Goal: Task Accomplishment & Management: Use online tool/utility

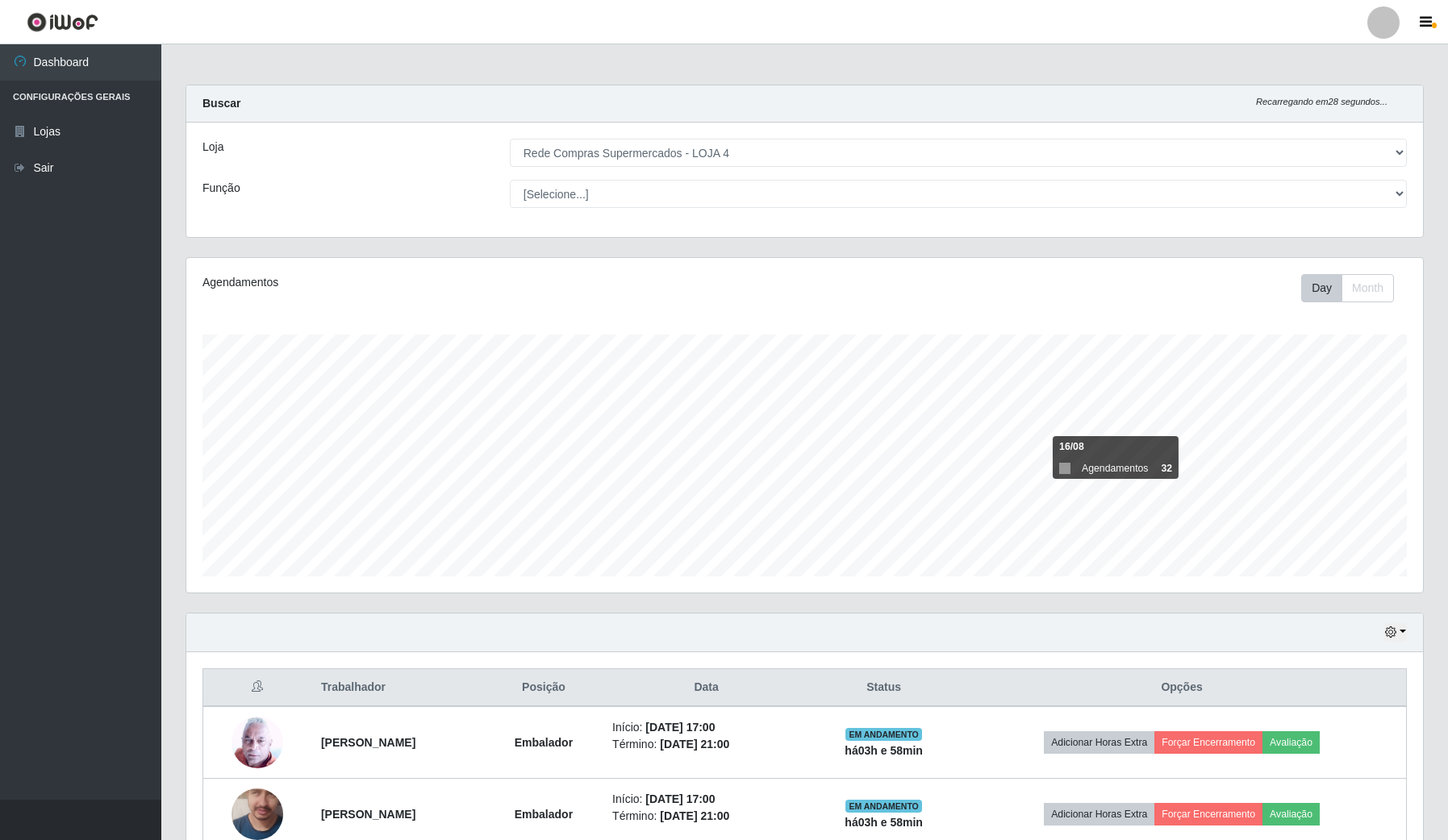
select select "159"
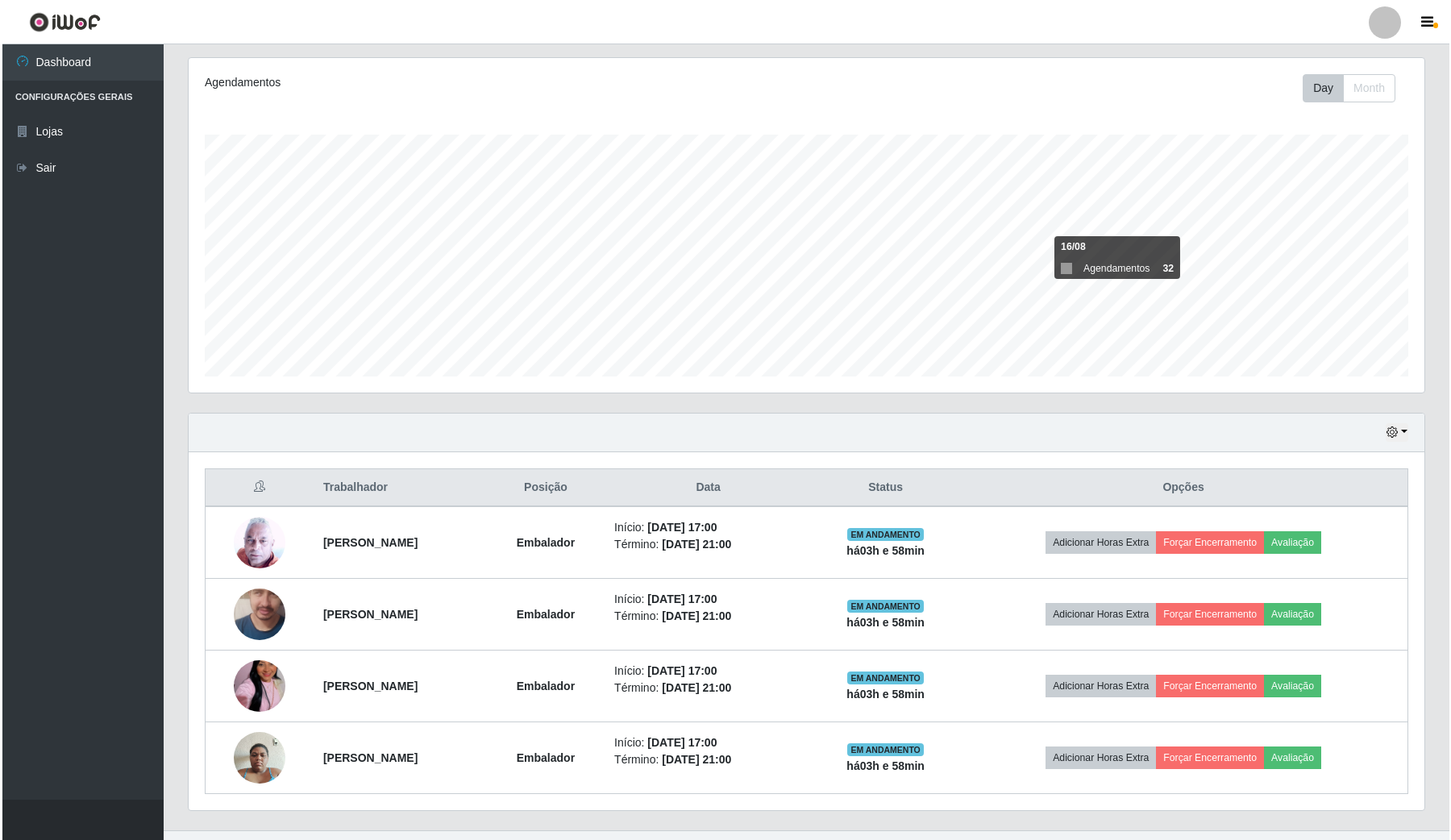
scroll to position [202, 0]
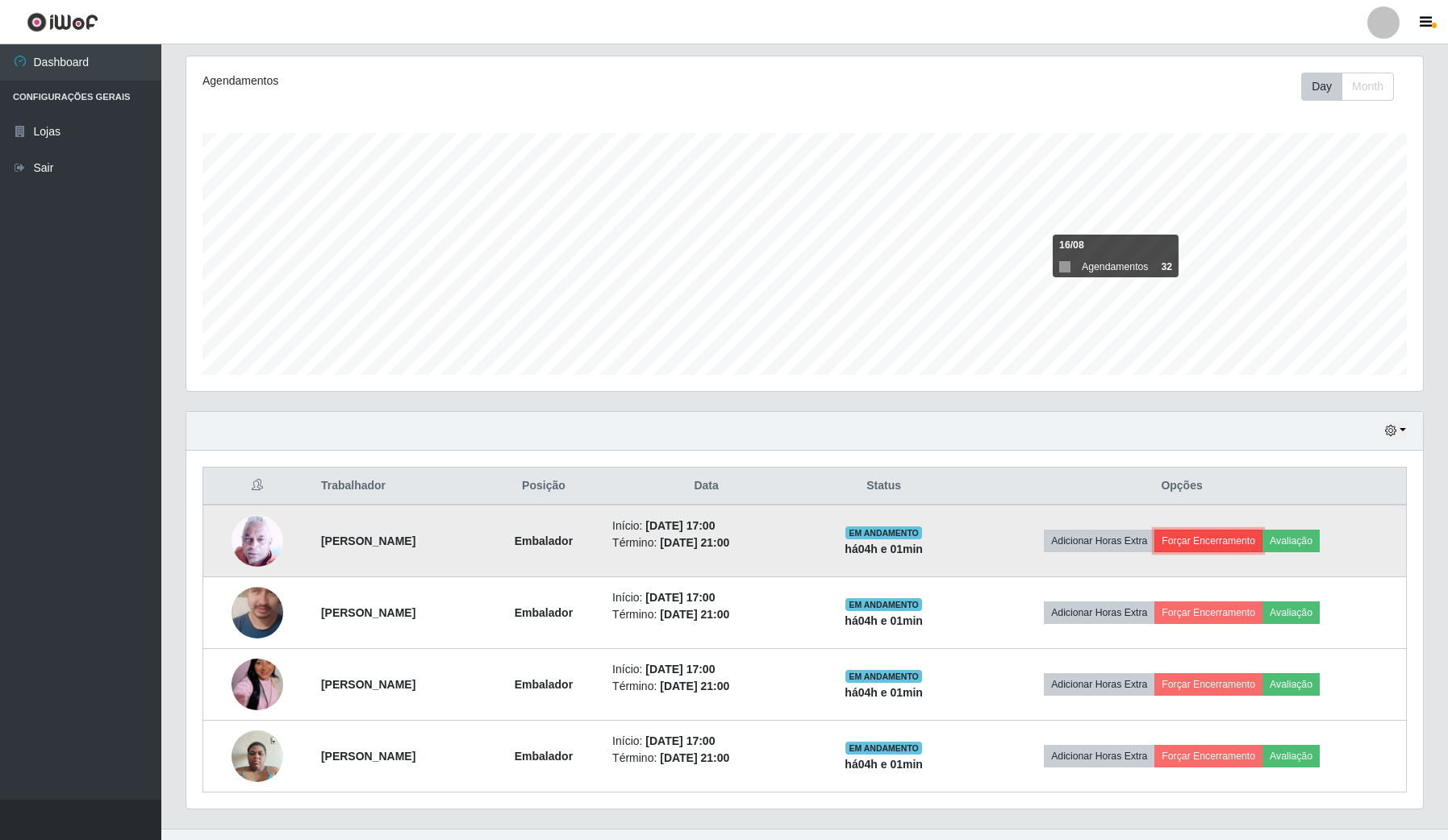
click at [1224, 536] on button "Forçar Encerramento" at bounding box center [1208, 541] width 108 height 22
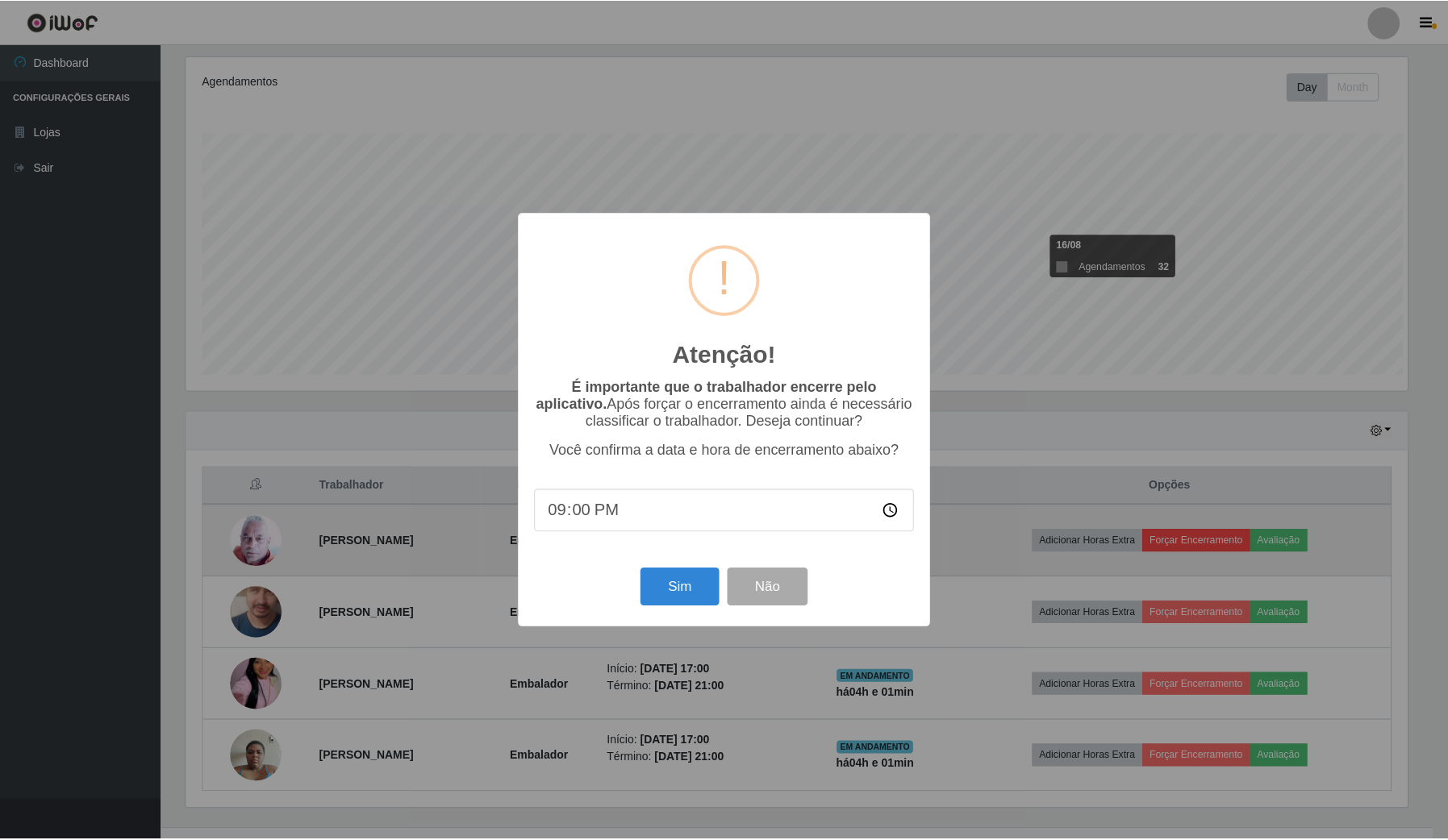
scroll to position [335, 1225]
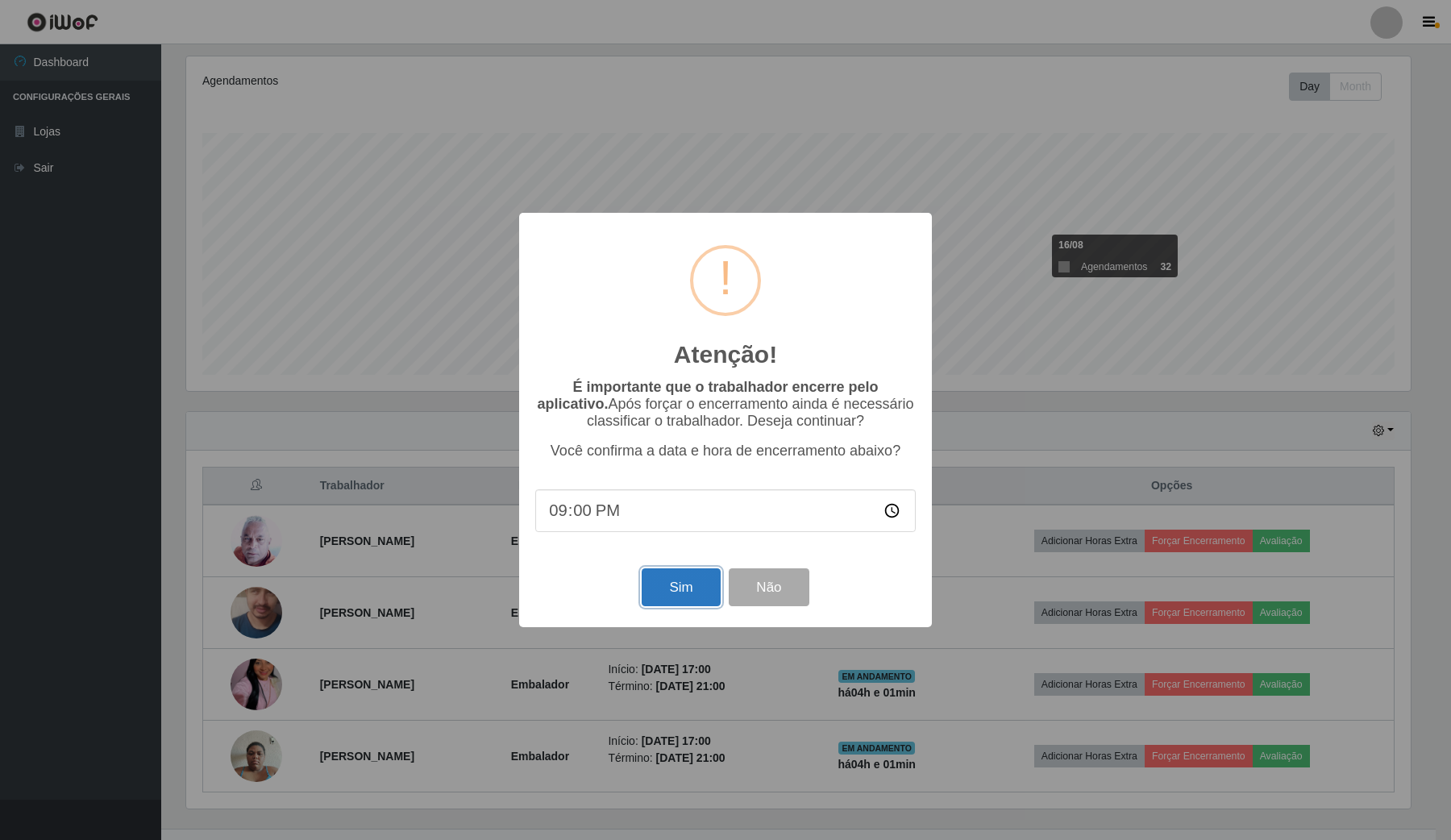
click at [675, 599] on button "Sim" at bounding box center [680, 587] width 78 height 38
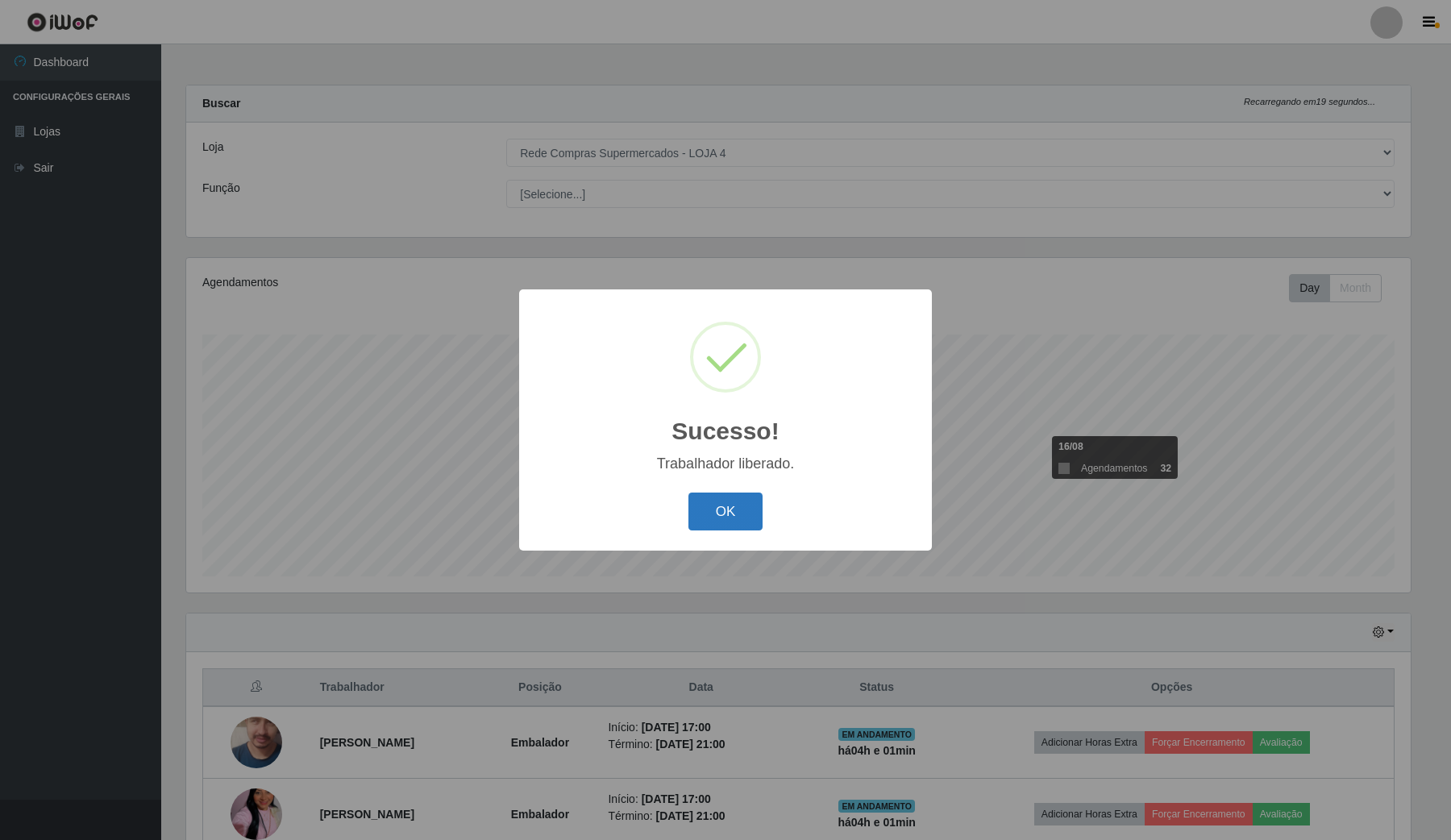
click at [739, 513] on button "OK" at bounding box center [725, 511] width 75 height 38
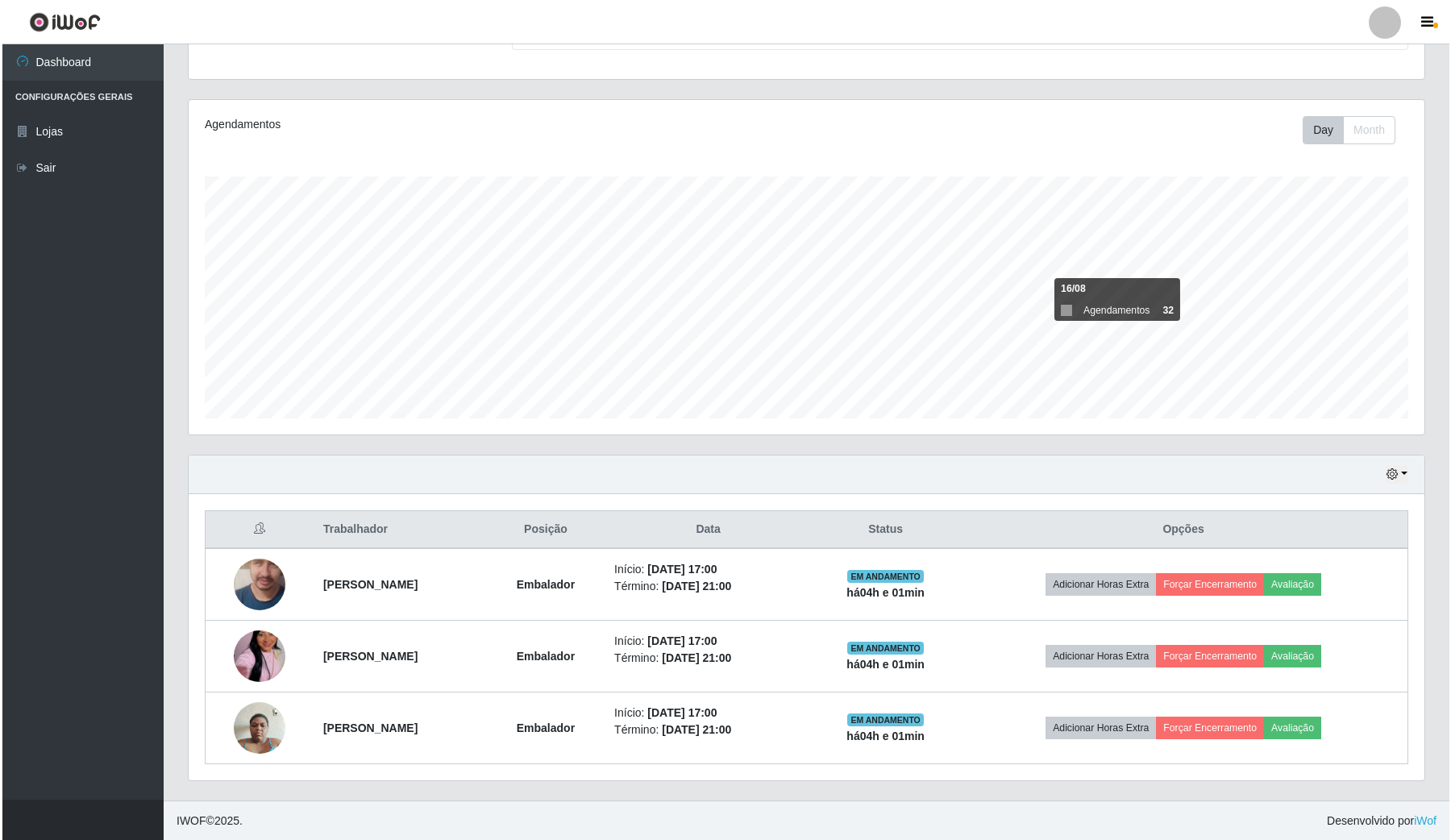
scroll to position [161, 0]
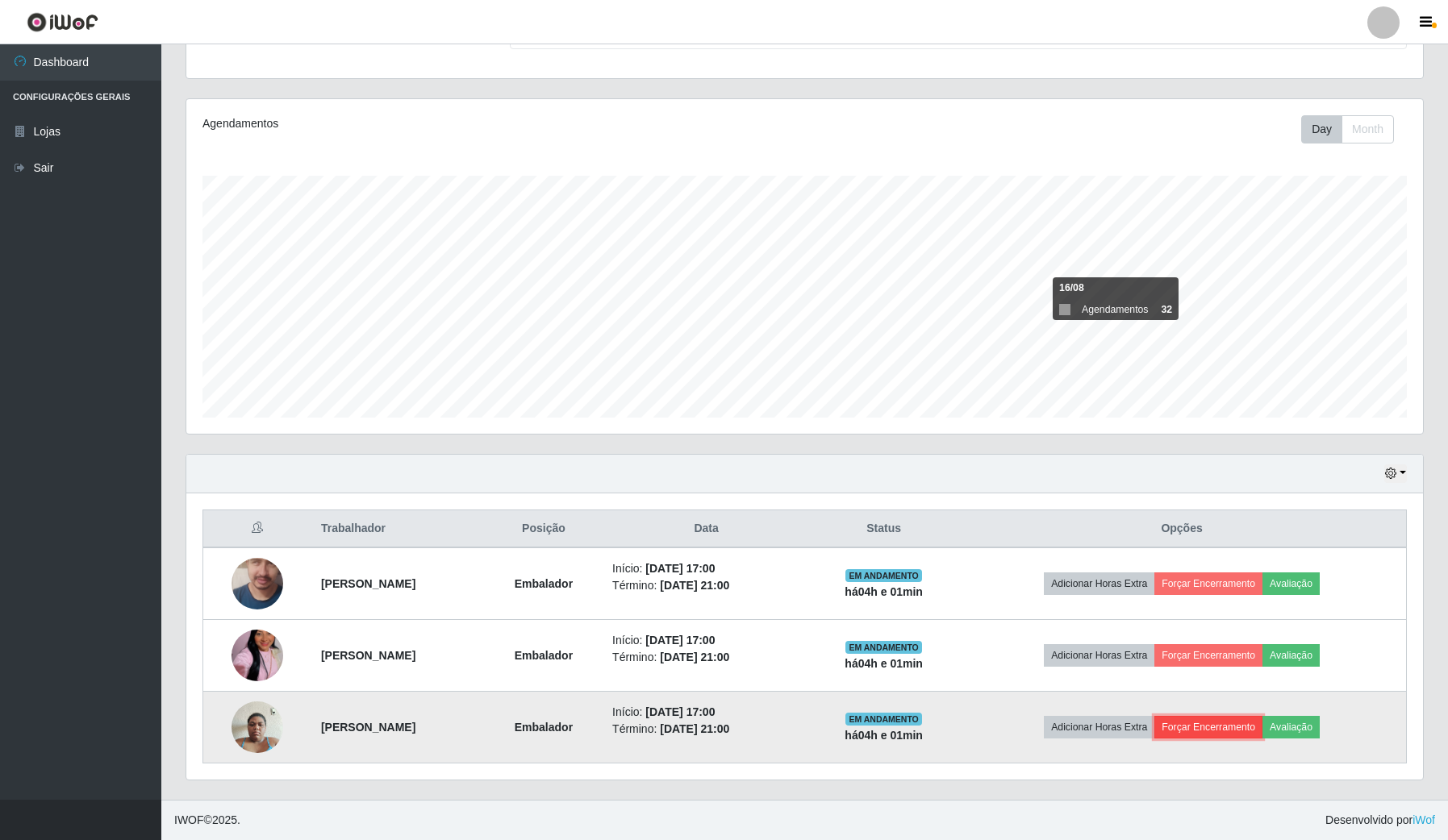
click at [1244, 727] on button "Forçar Encerramento" at bounding box center [1208, 727] width 108 height 22
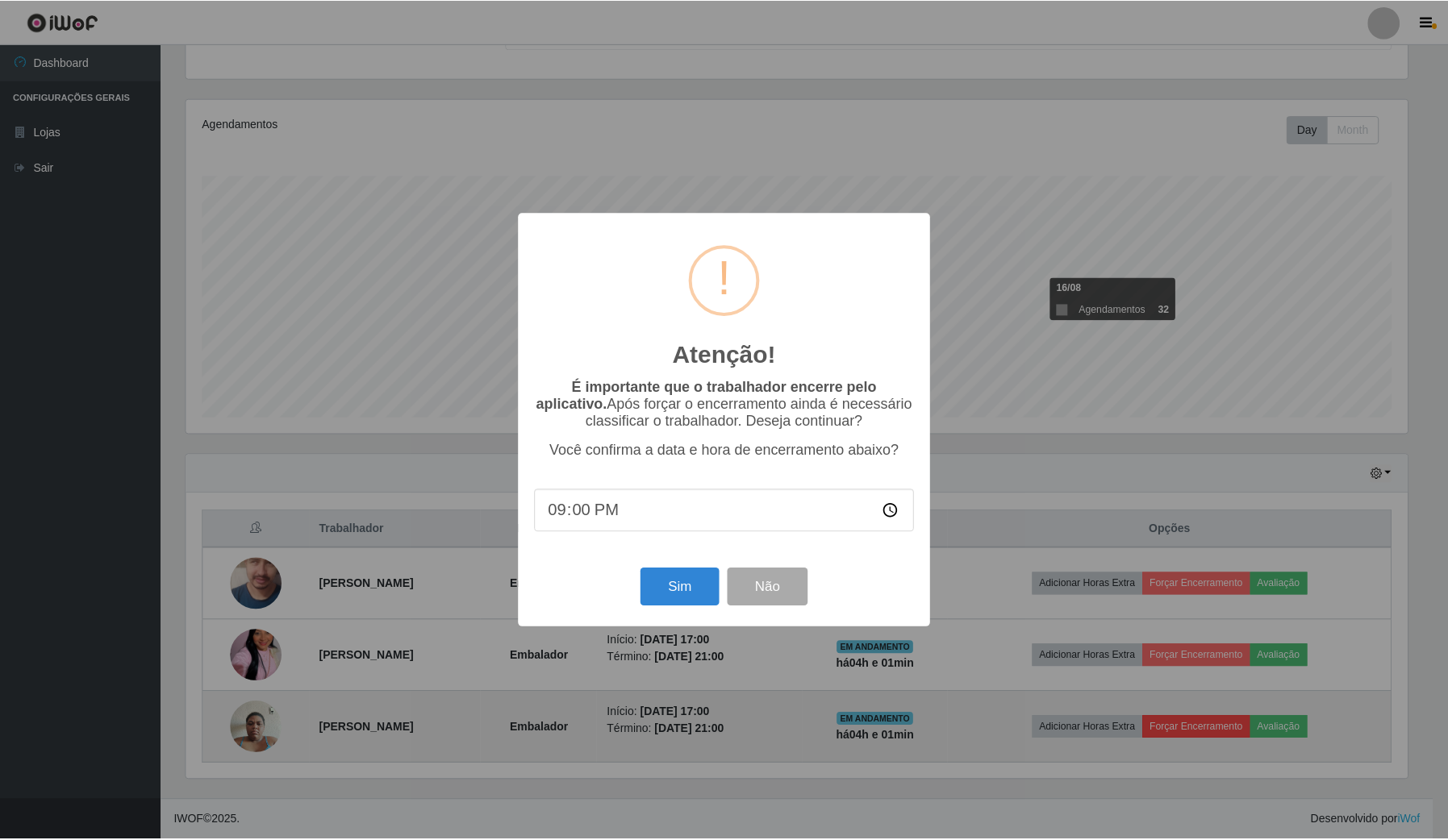
scroll to position [335, 1225]
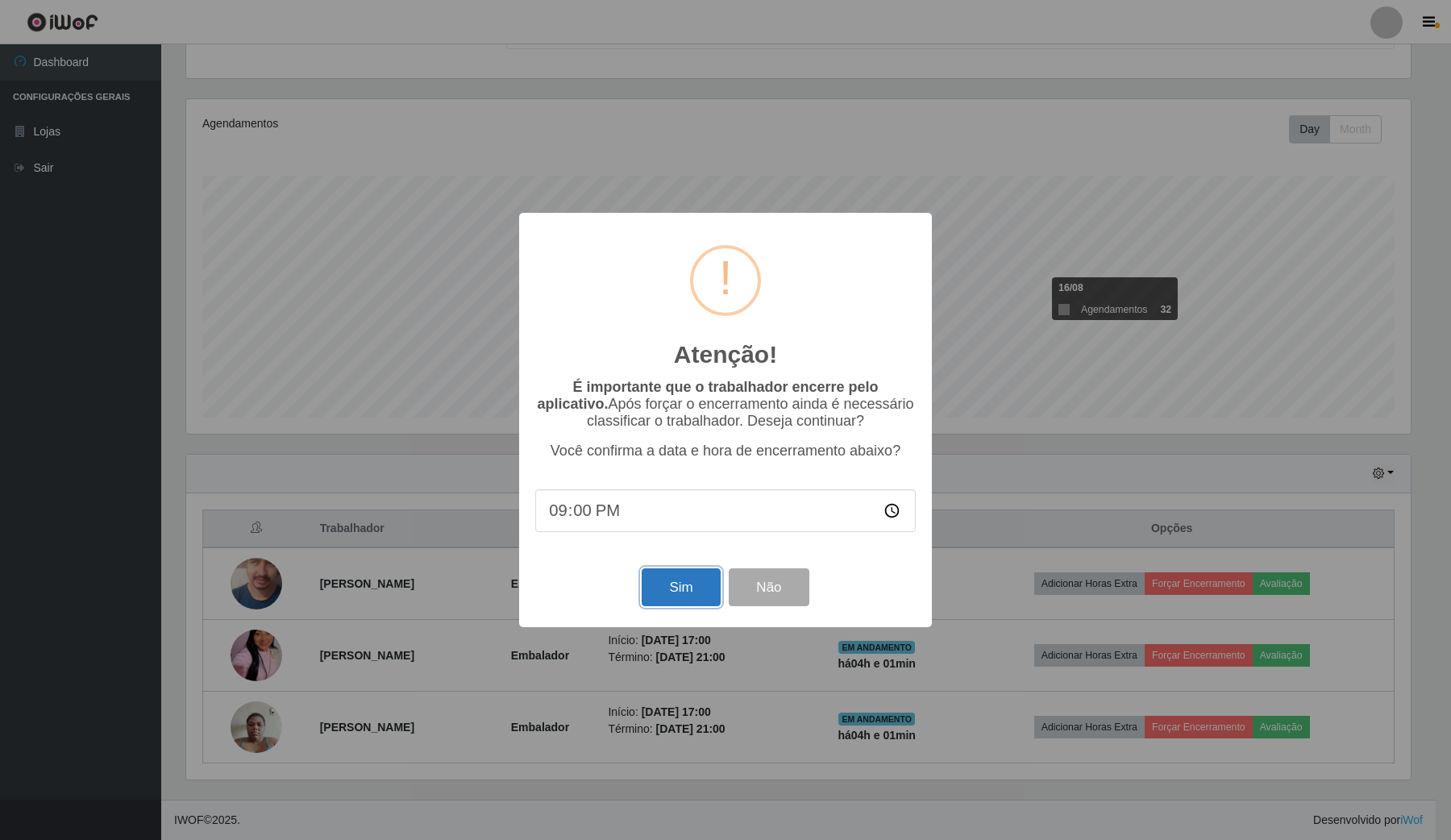
click at [703, 591] on button "Sim" at bounding box center [680, 587] width 78 height 38
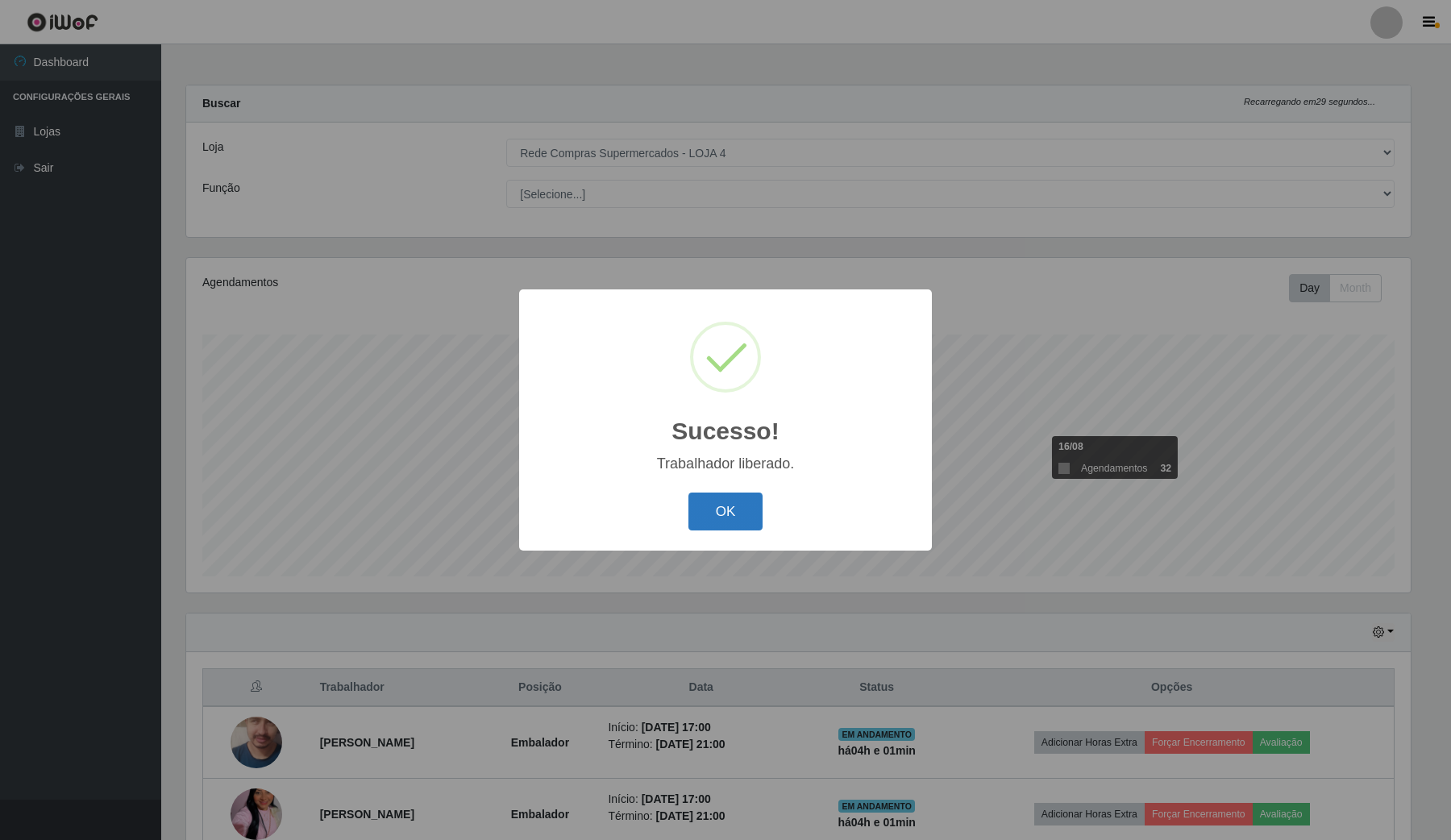
click at [747, 518] on button "OK" at bounding box center [725, 511] width 75 height 38
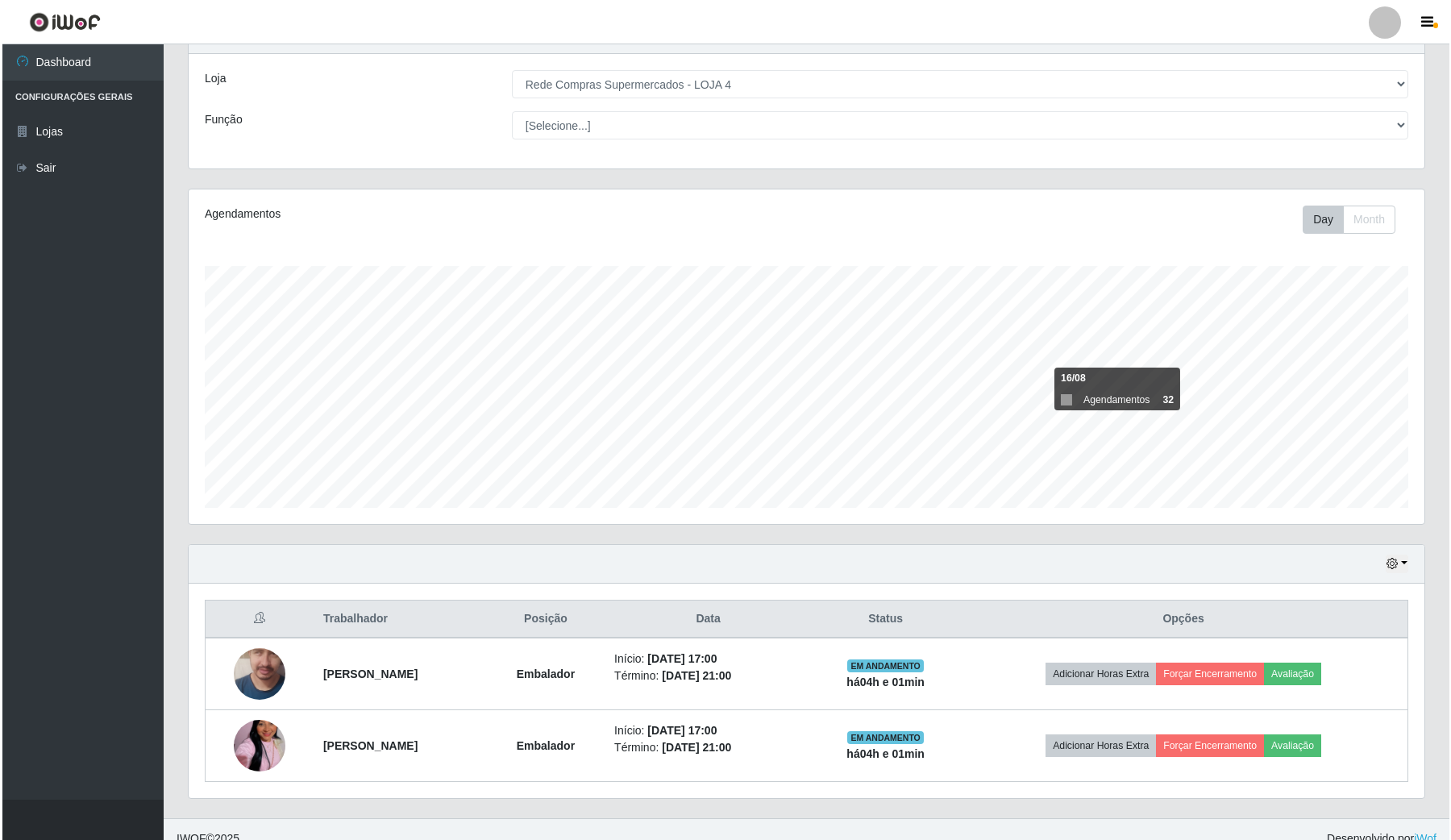
scroll to position [88, 0]
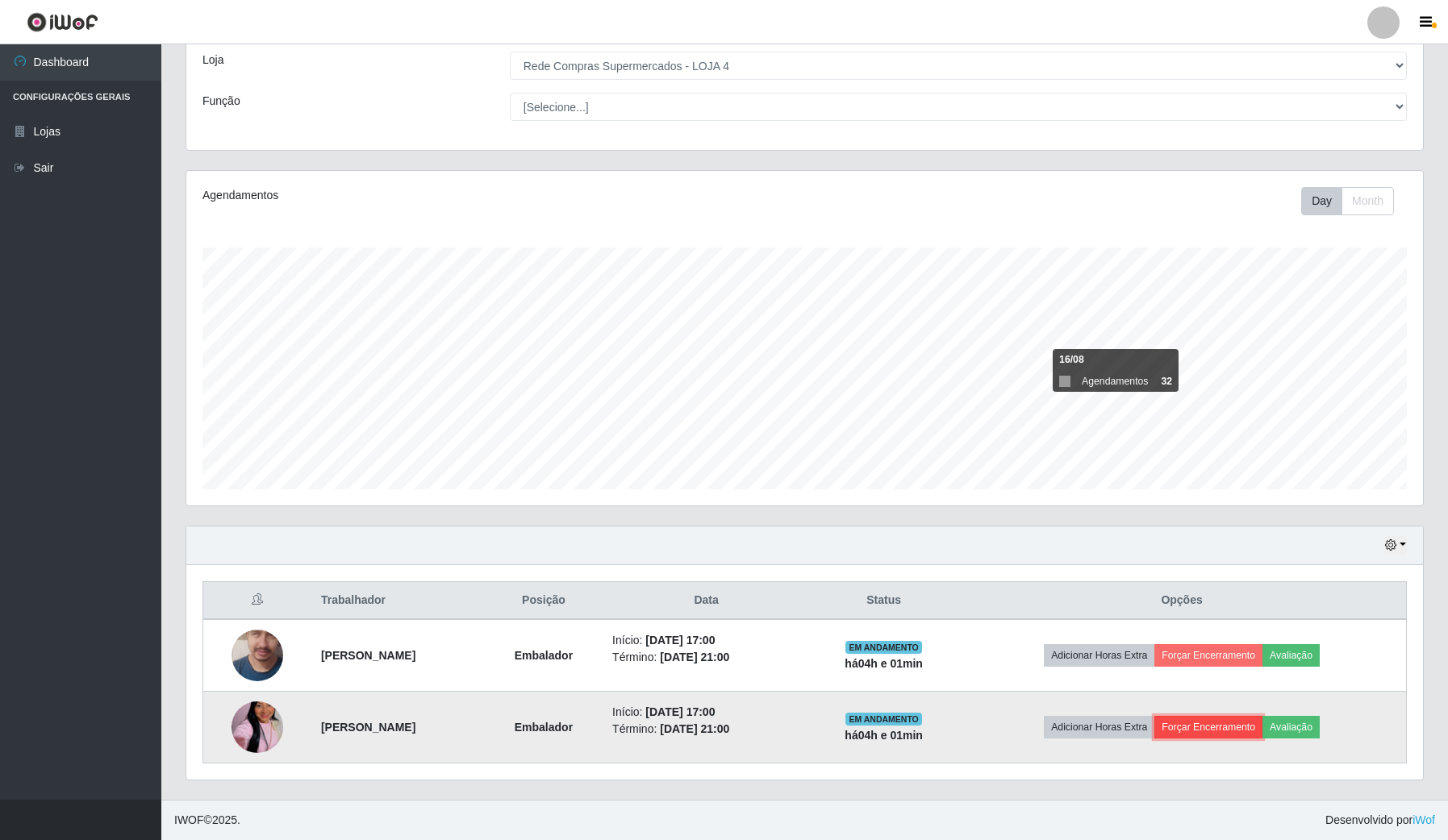
click at [1213, 723] on button "Forçar Encerramento" at bounding box center [1208, 727] width 108 height 22
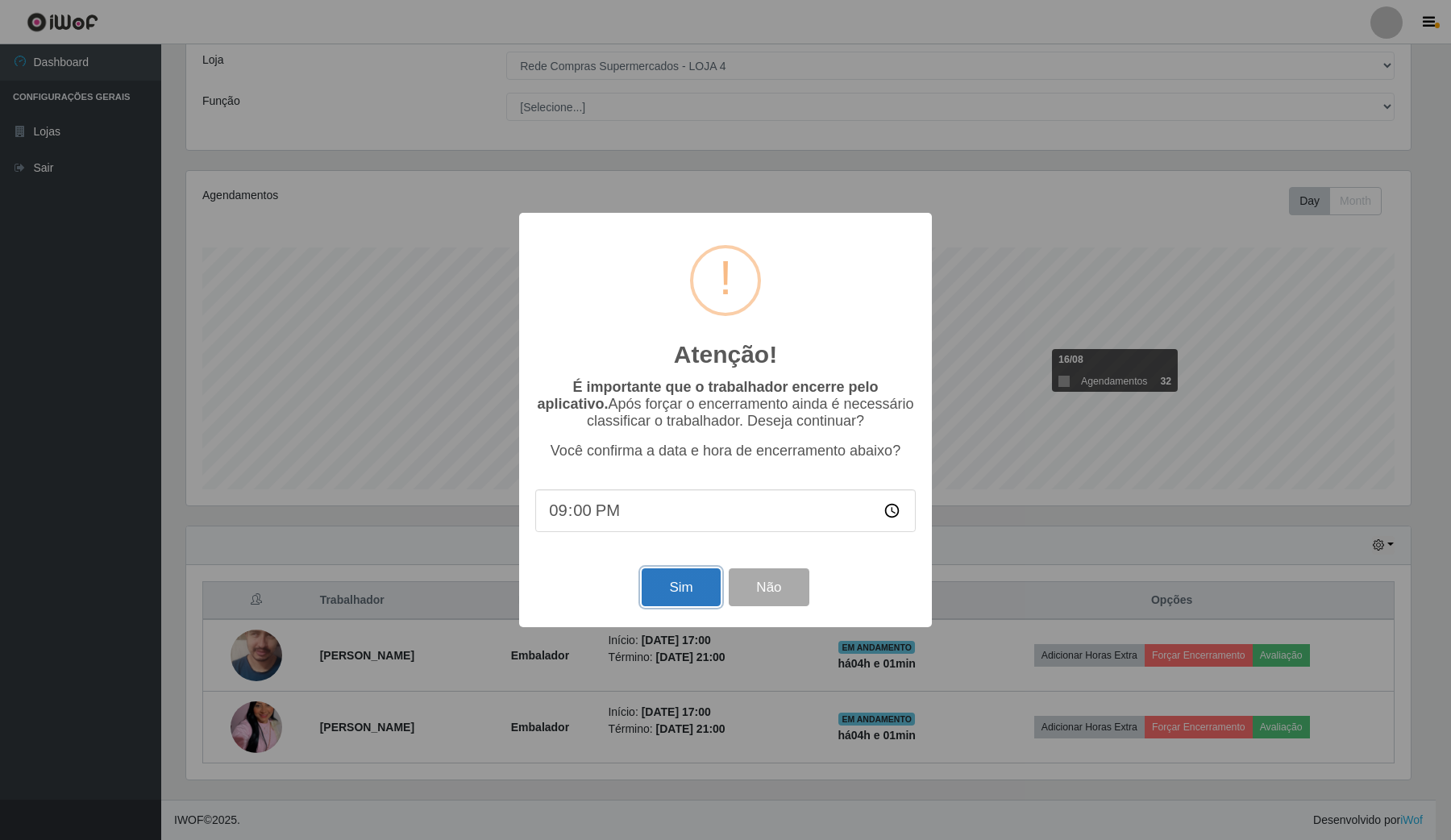
click at [714, 583] on button "Sim" at bounding box center [680, 587] width 78 height 38
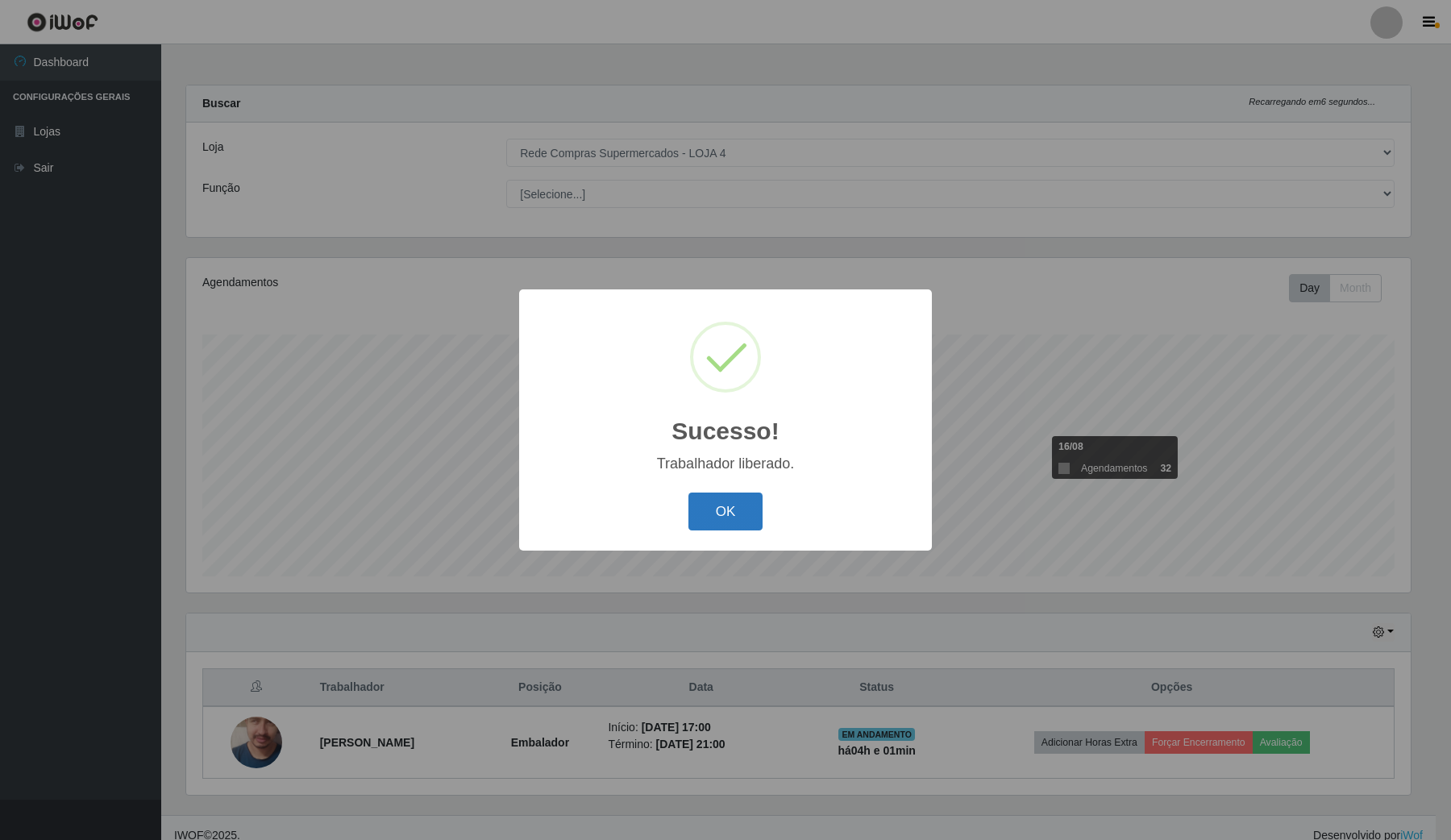
click at [752, 508] on button "OK" at bounding box center [725, 511] width 75 height 38
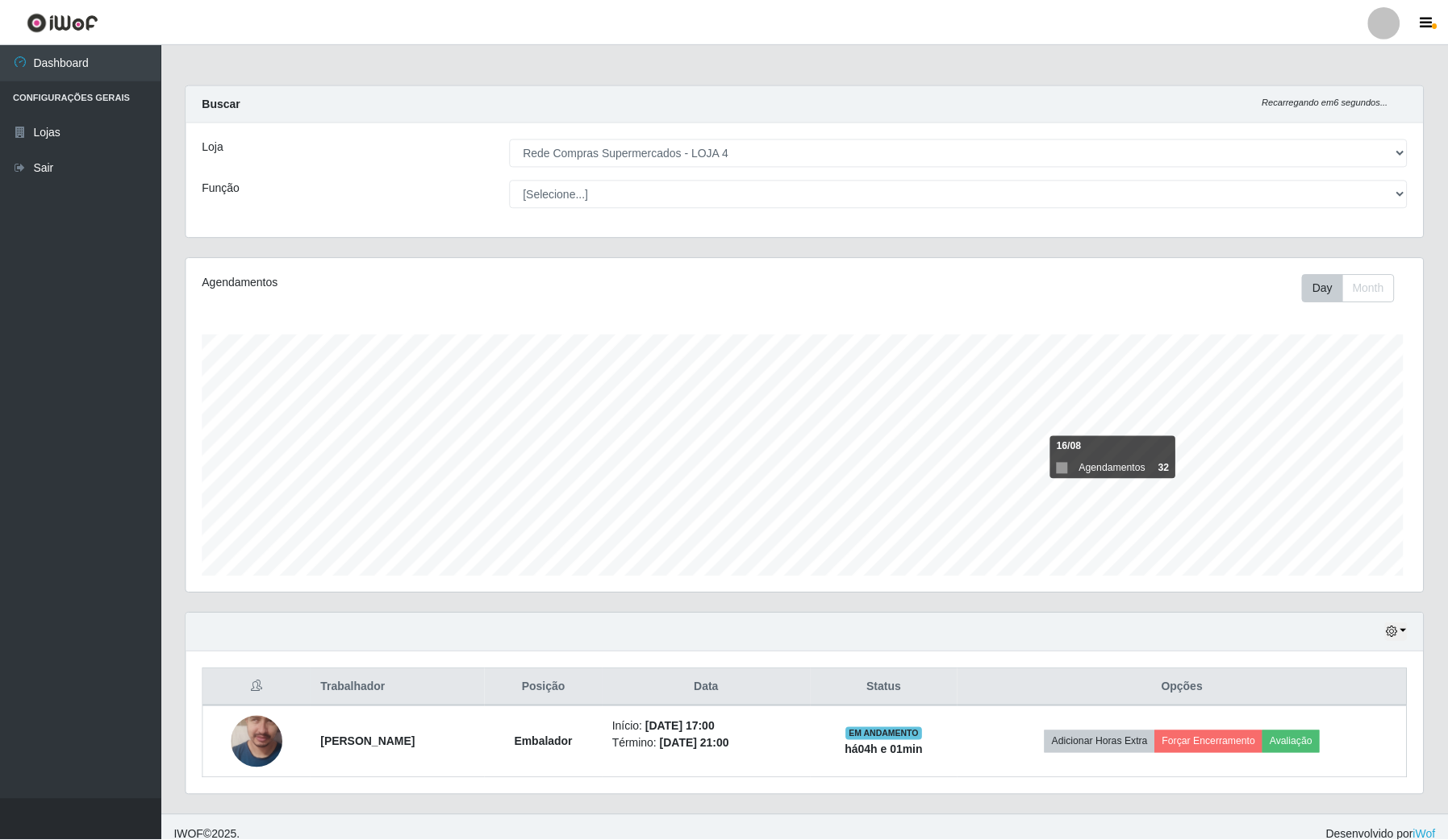
scroll to position [335, 1236]
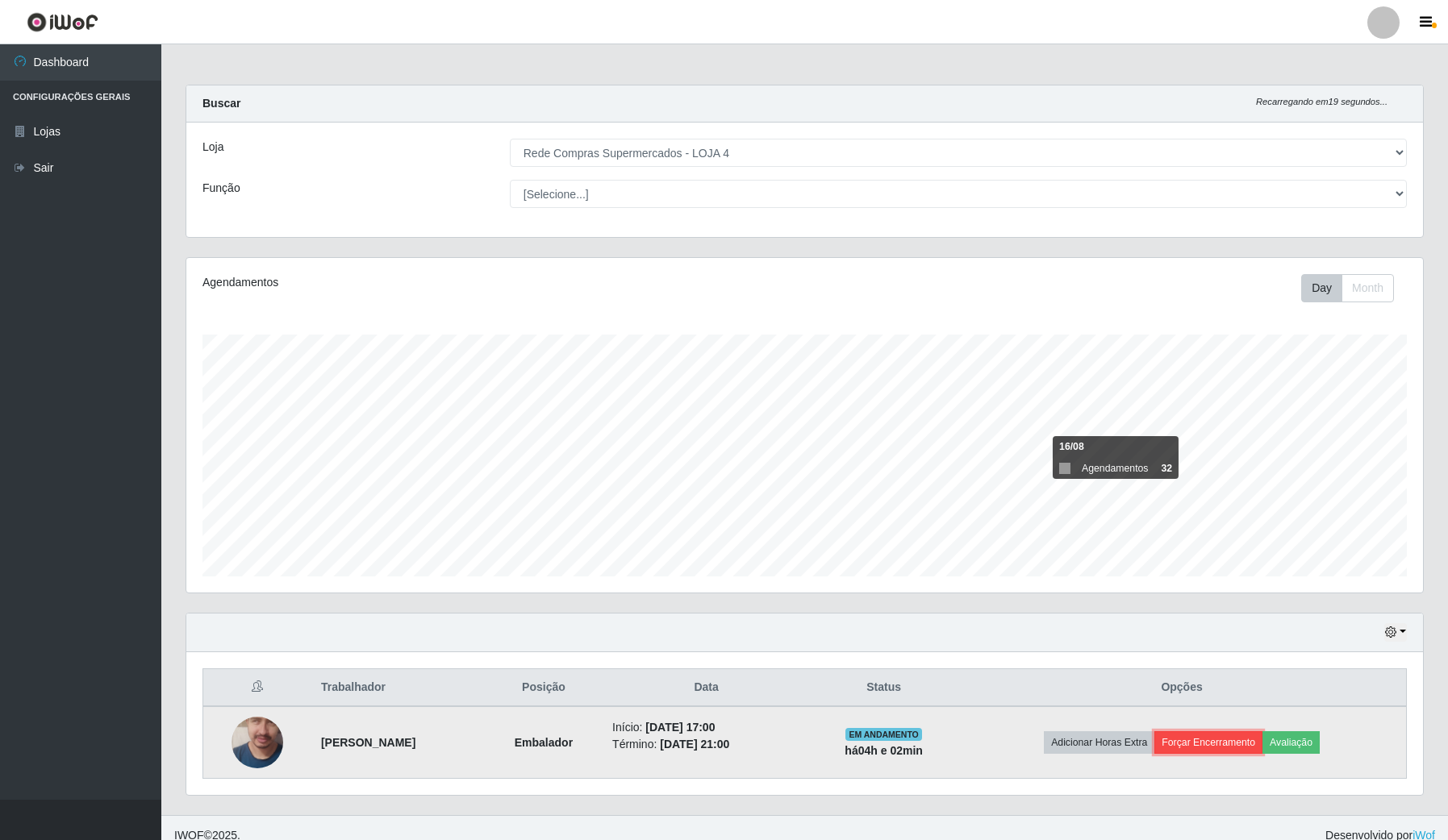
click at [1215, 740] on button "Forçar Encerramento" at bounding box center [1208, 742] width 108 height 22
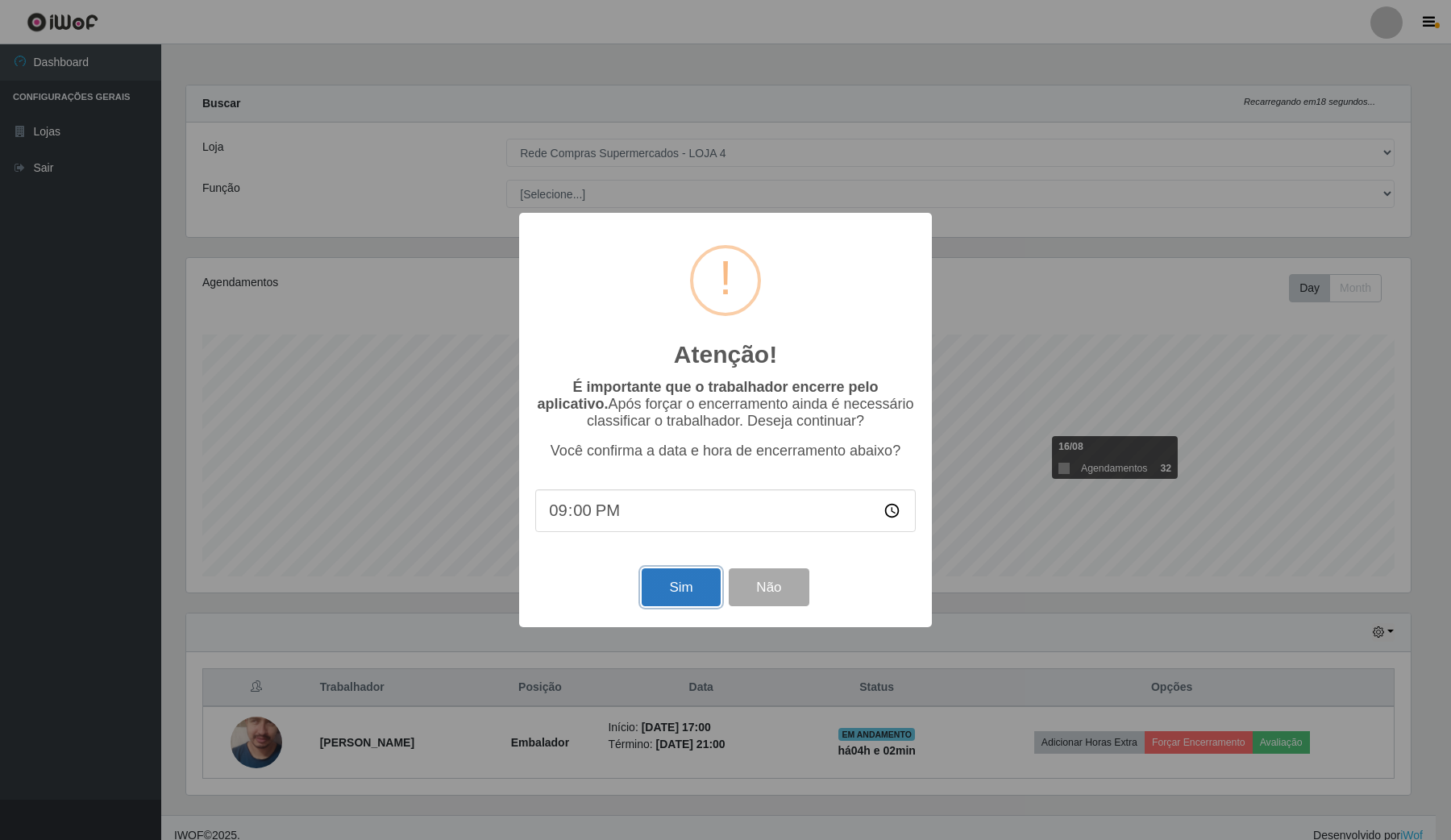
click at [688, 591] on button "Sim" at bounding box center [680, 587] width 78 height 38
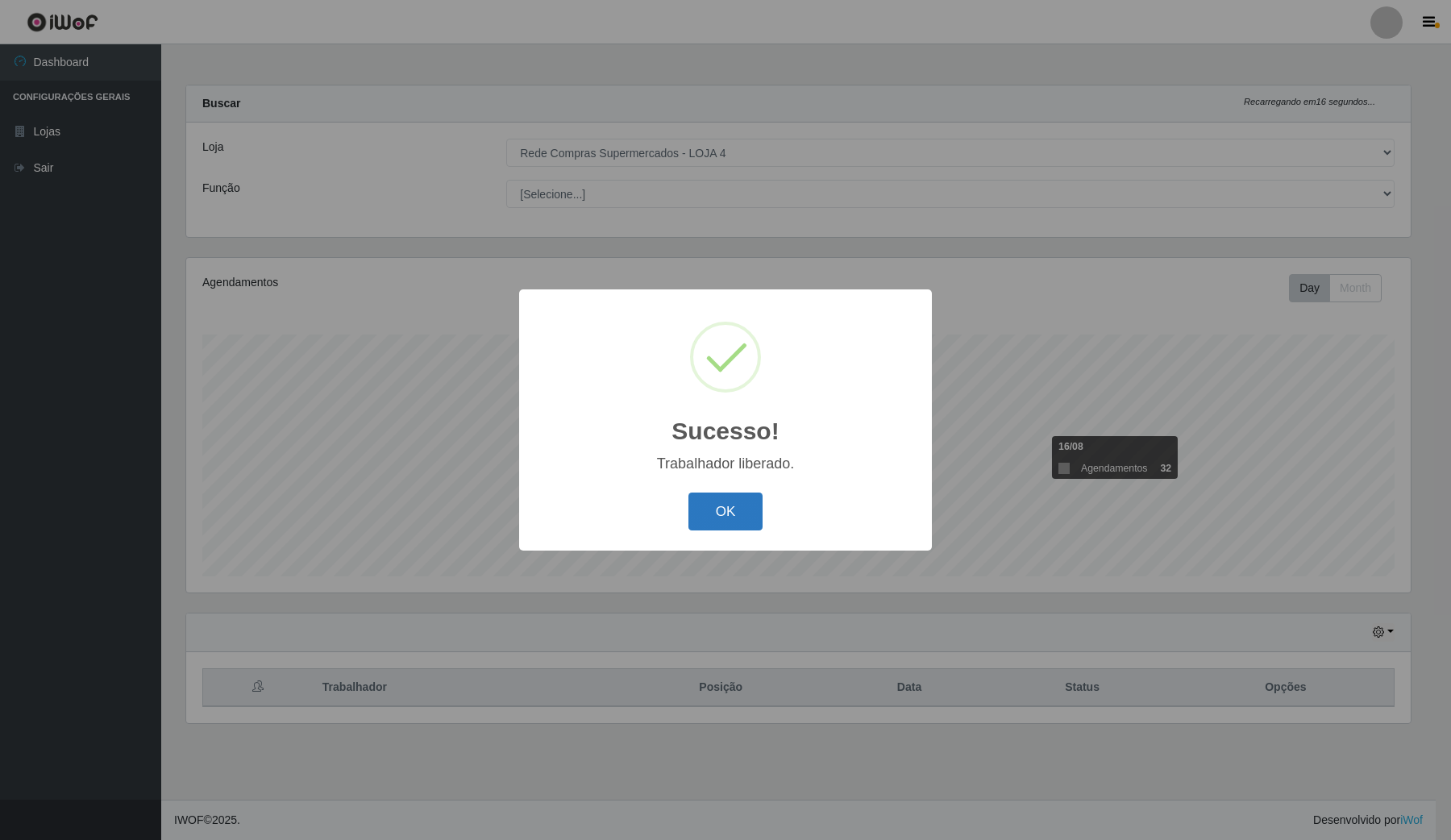
click at [719, 506] on button "OK" at bounding box center [725, 511] width 75 height 38
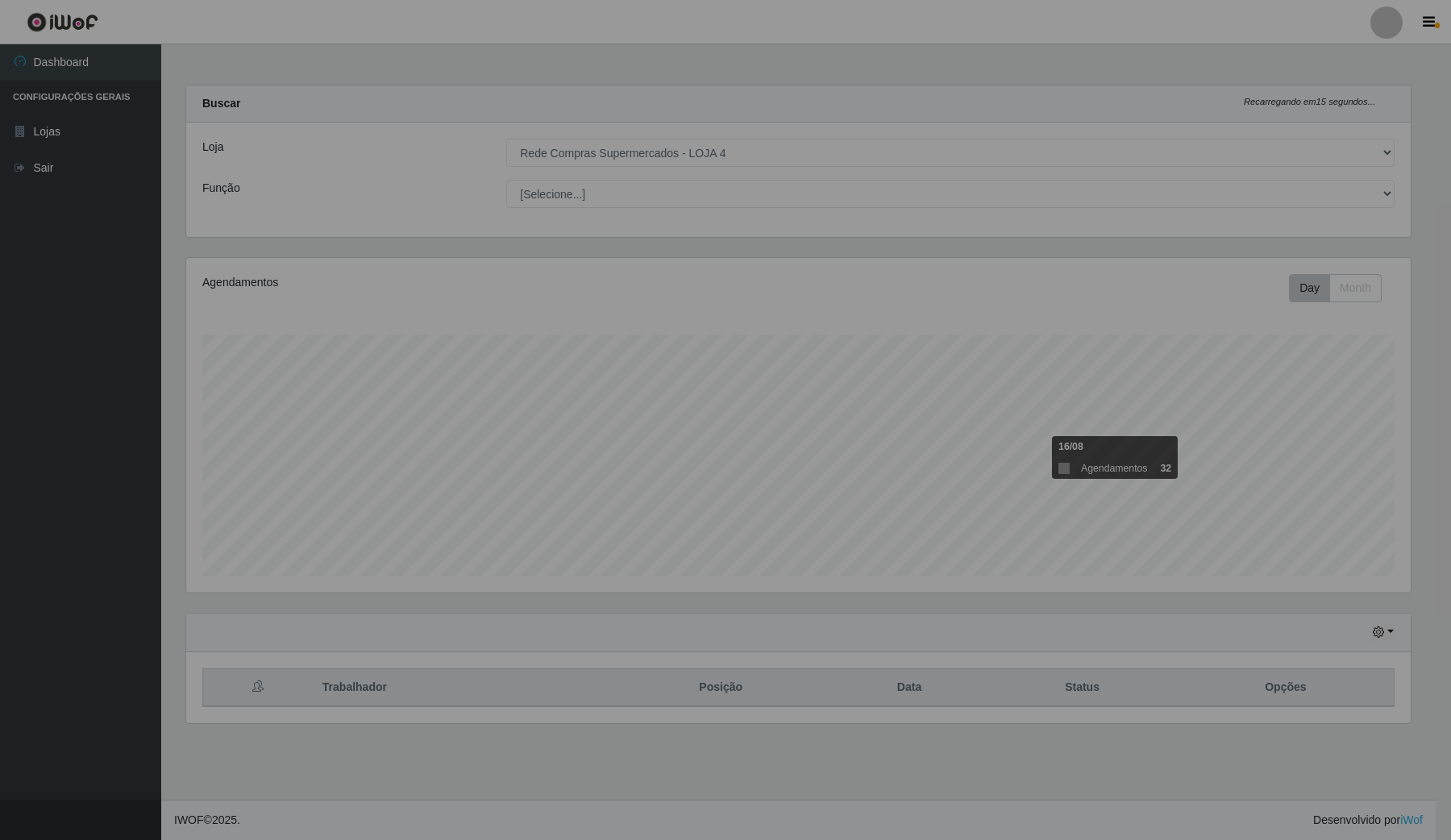
scroll to position [335, 1239]
